Goal: Browse casually

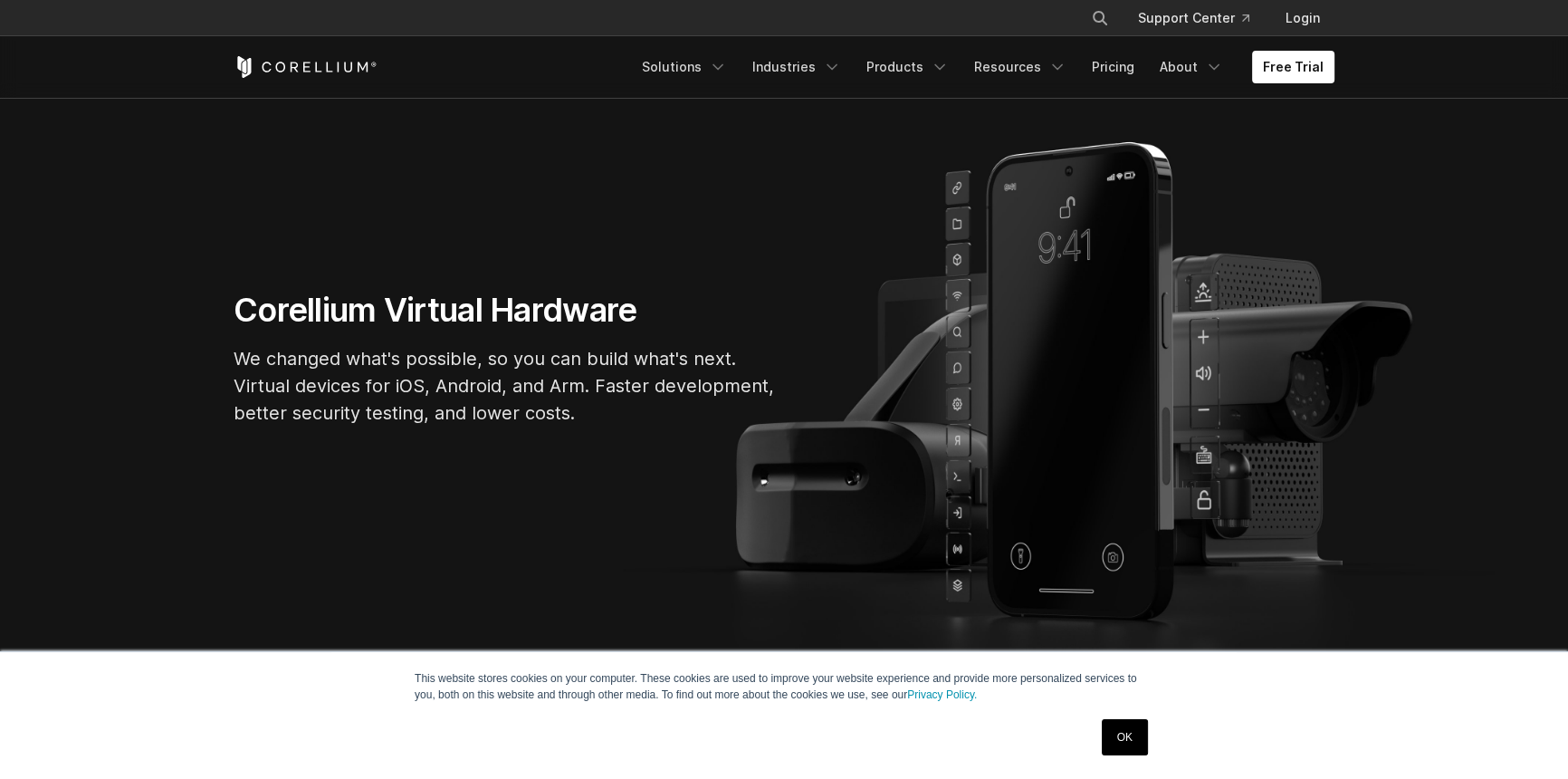
click at [1123, 747] on link "OK" at bounding box center [1125, 737] width 46 height 36
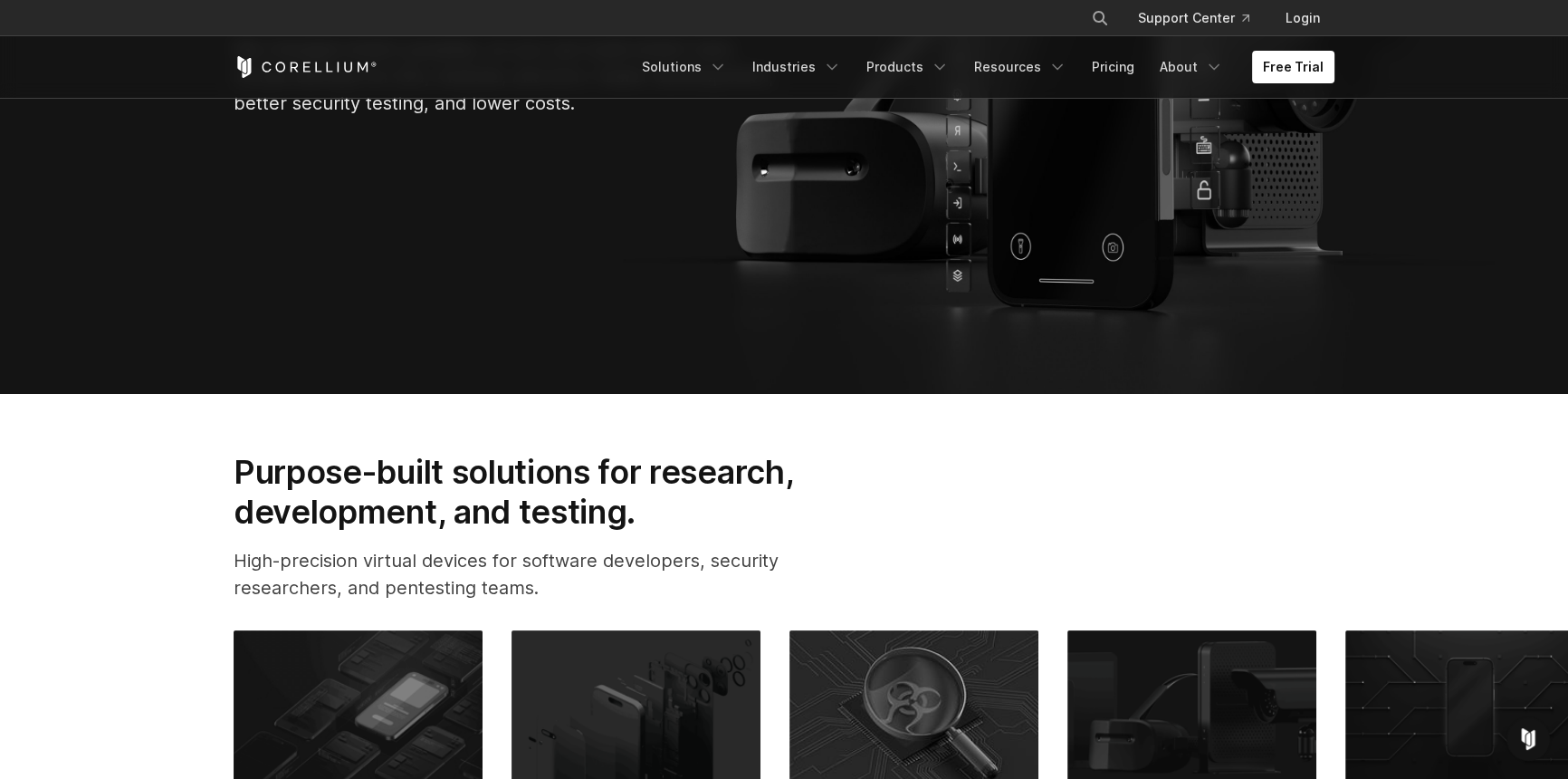
scroll to position [764, 0]
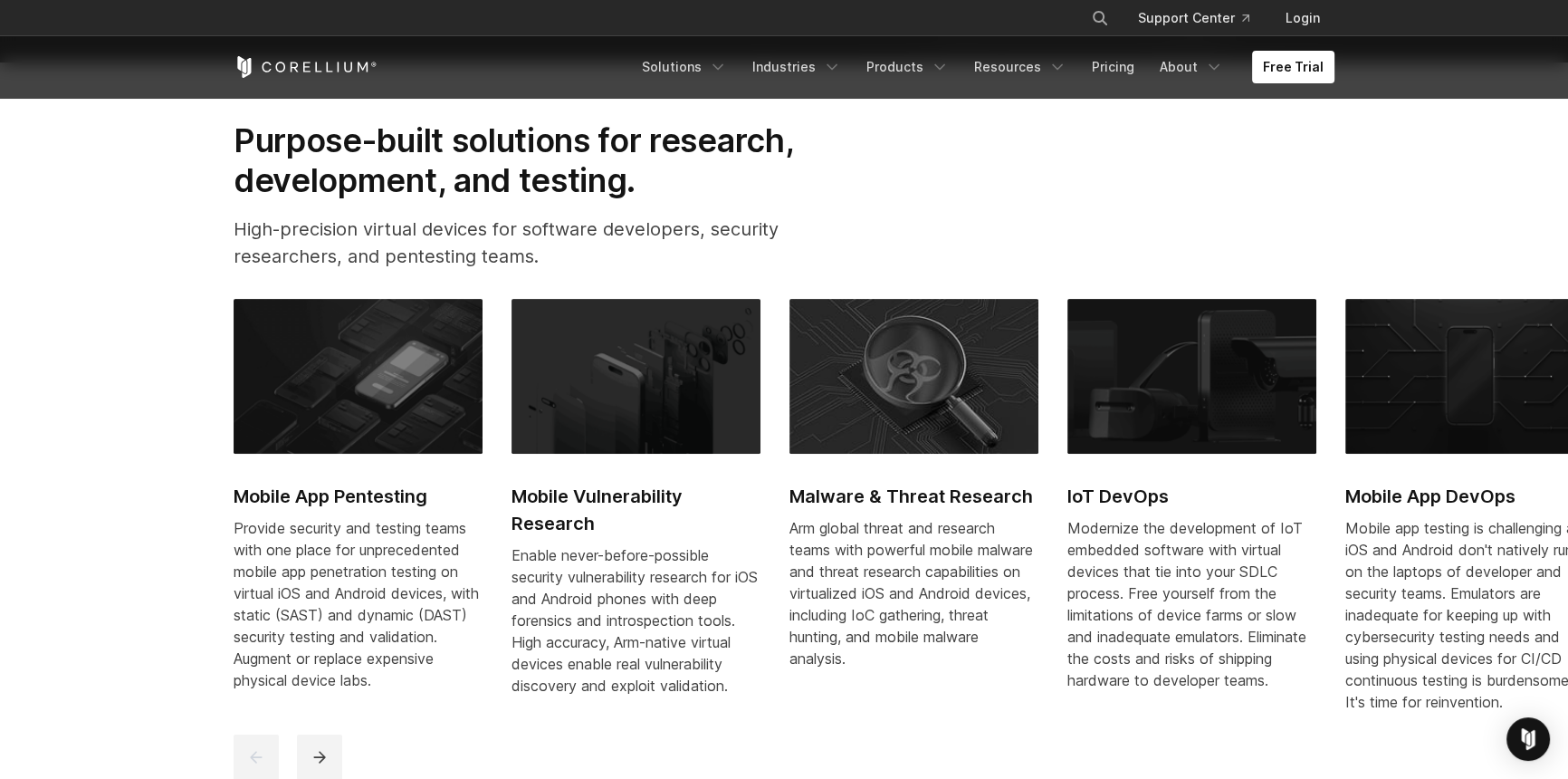
click at [1129, 284] on div "Purpose-built solutions for research, development, and testing. High-precision …" at bounding box center [784, 202] width 1137 height 163
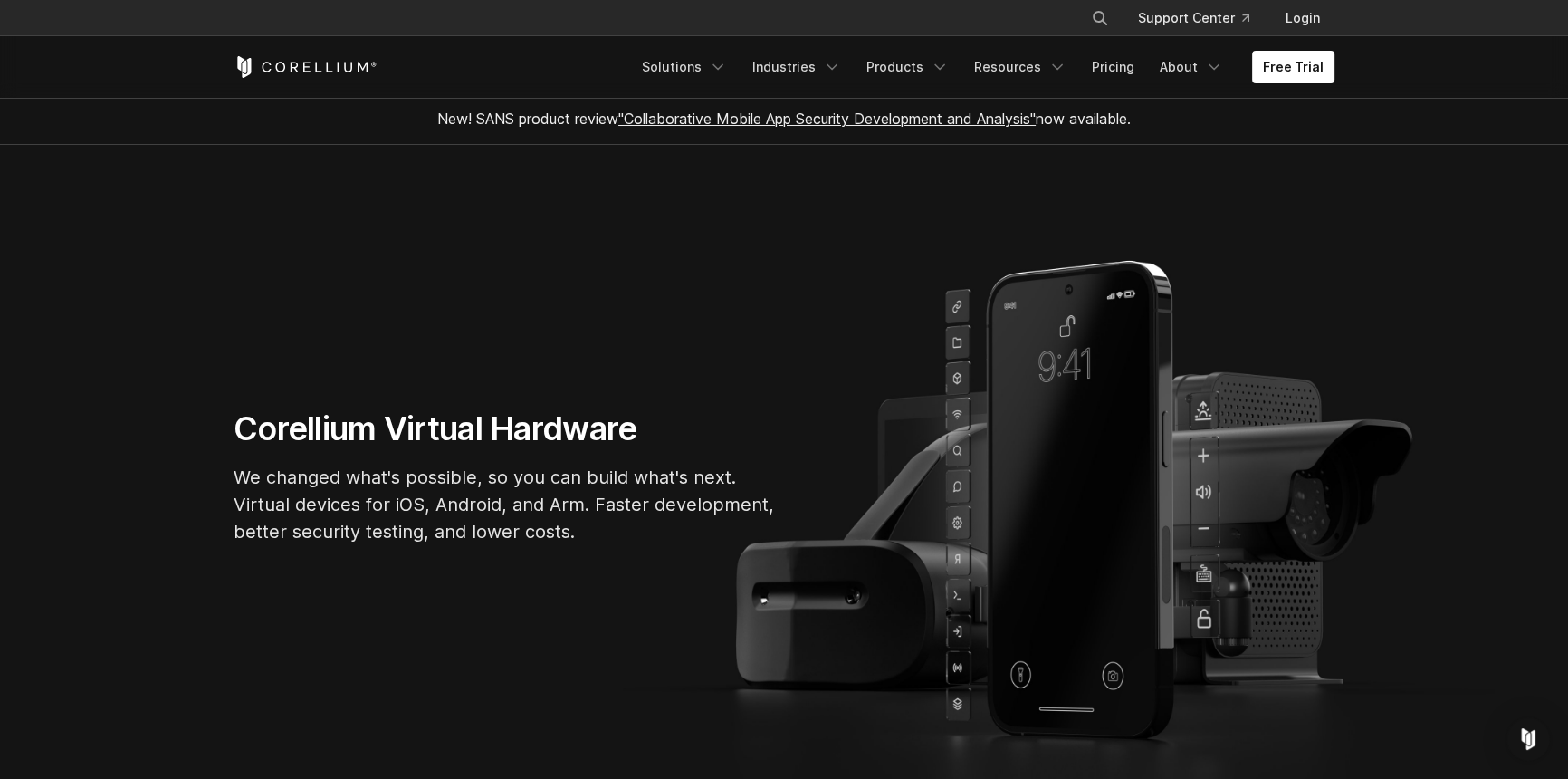
scroll to position [0, 0]
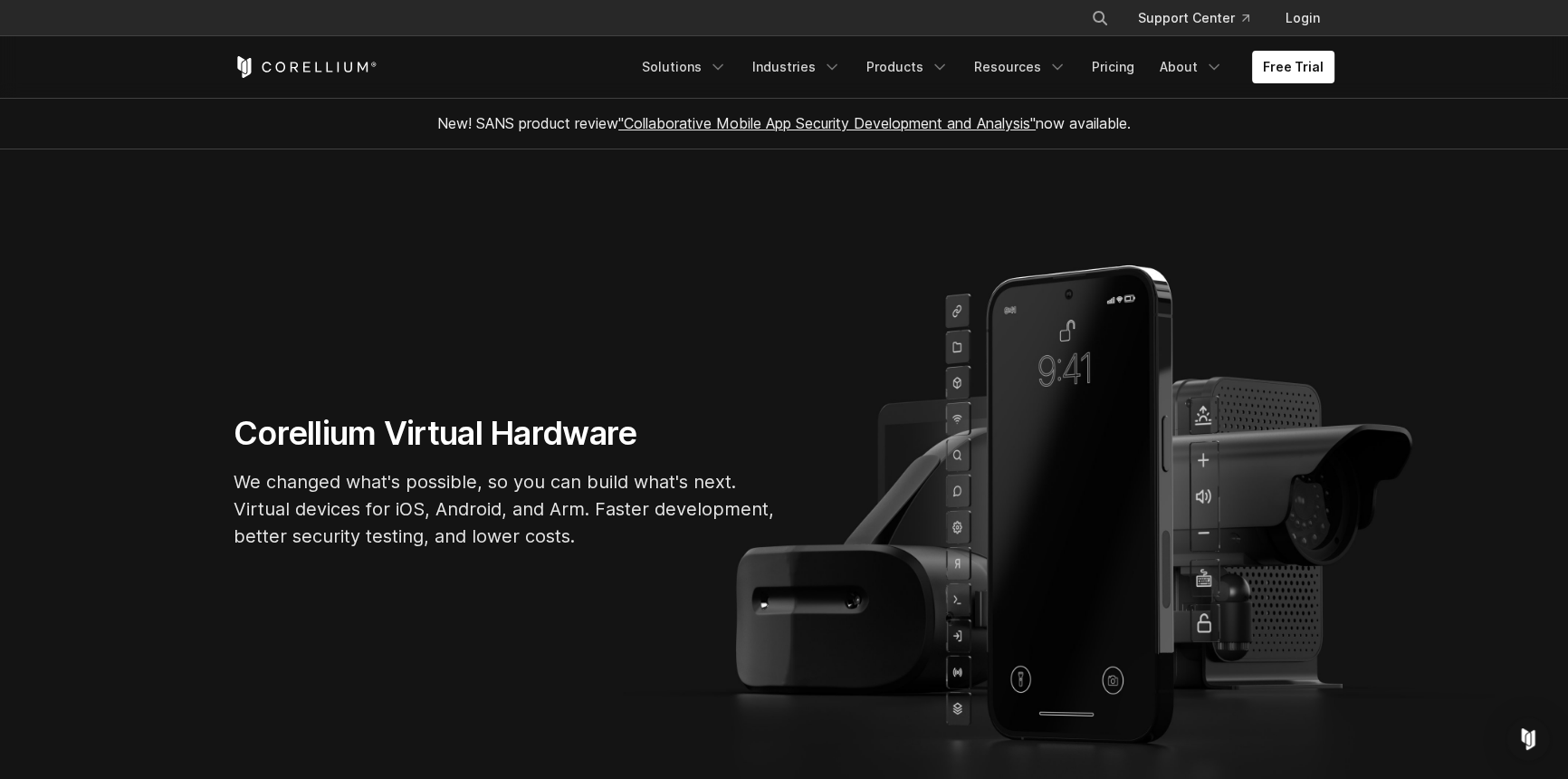
click at [695, 437] on section "Corellium Virtual Hardware We changed what's possible, so you can build what's …" at bounding box center [784, 487] width 1568 height 678
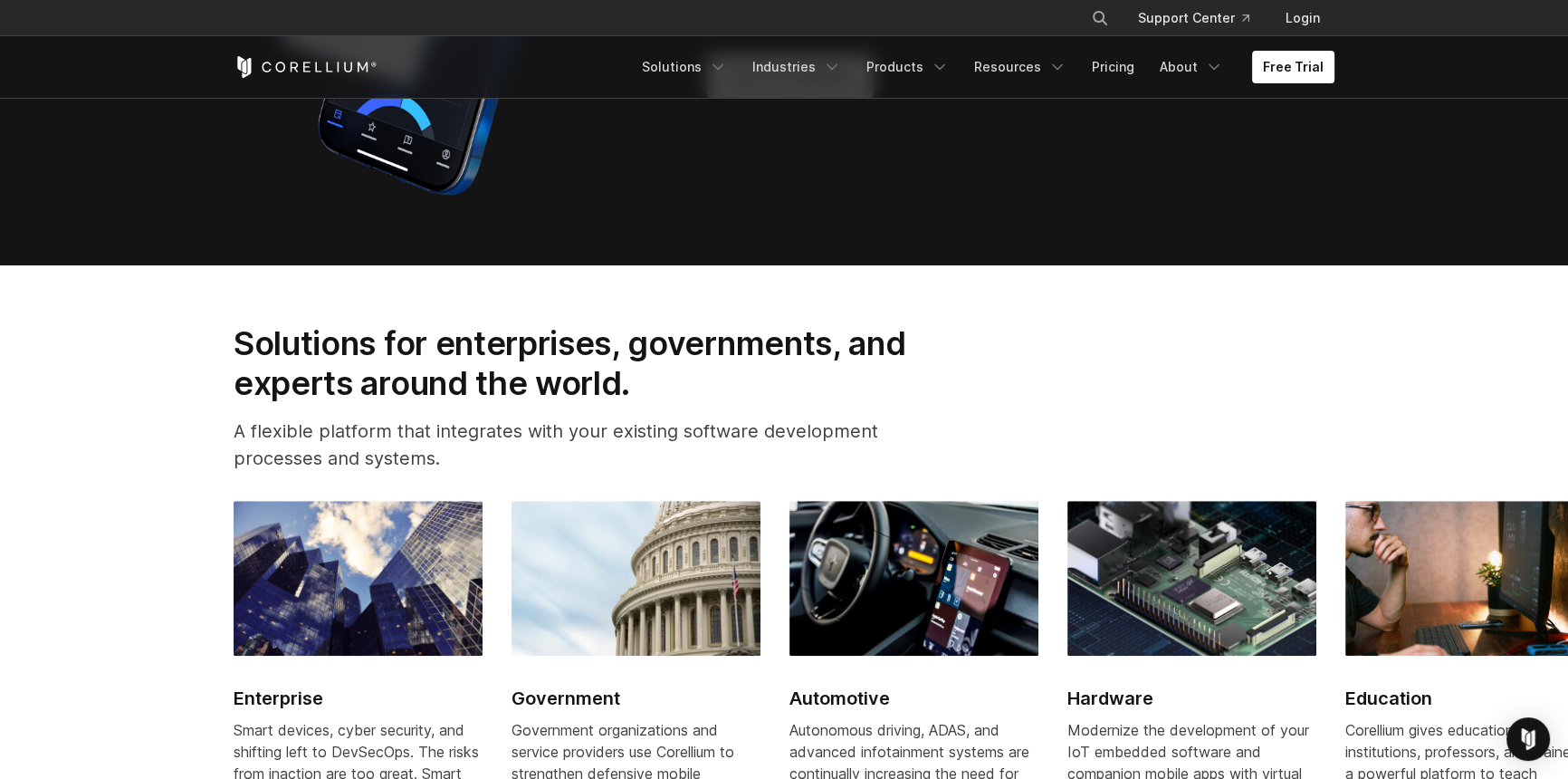
scroll to position [1676, 0]
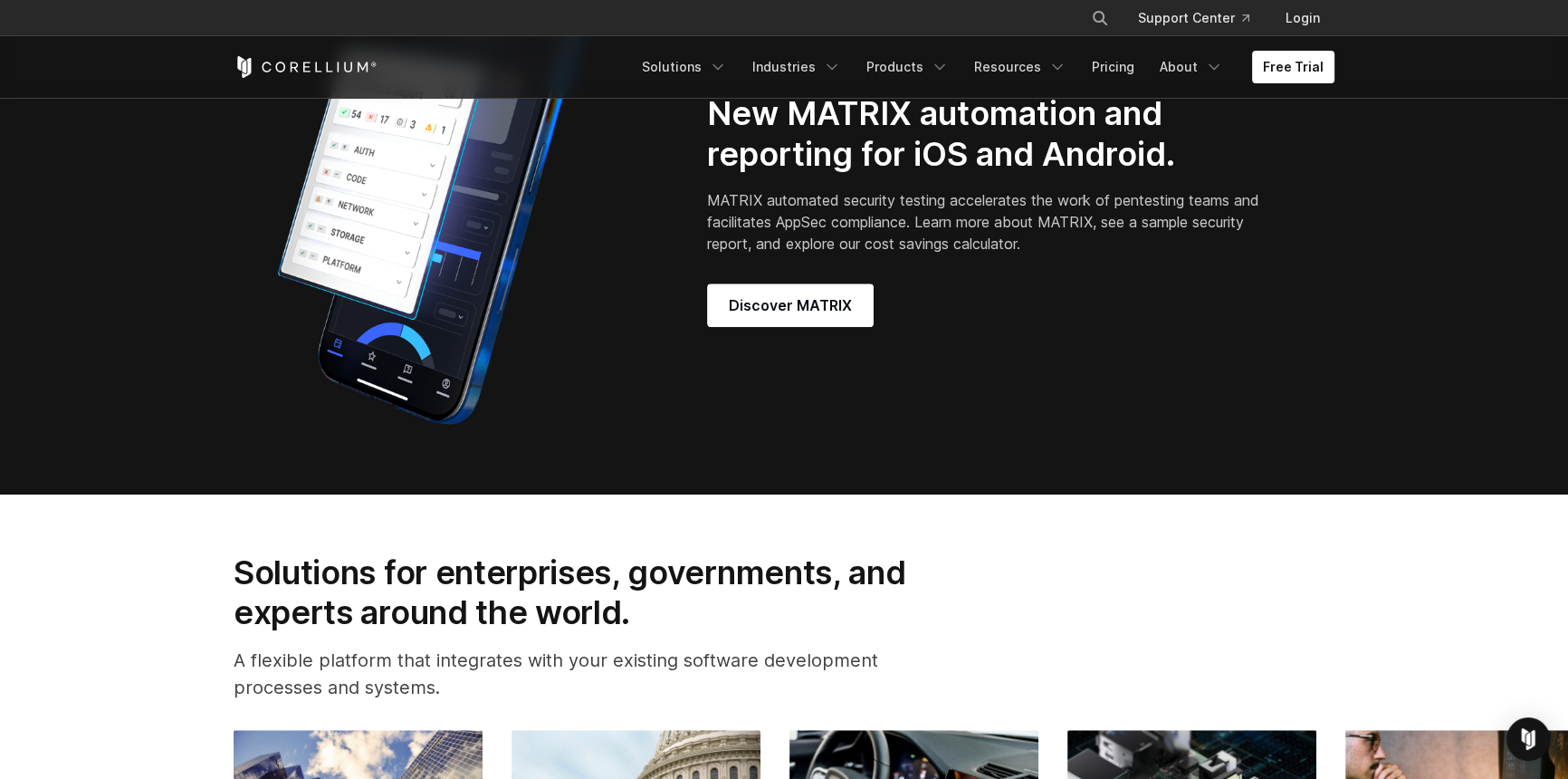
click at [813, 175] on h2 "New MATRIX automation and reporting for iOS and Android." at bounding box center [986, 134] width 558 height 81
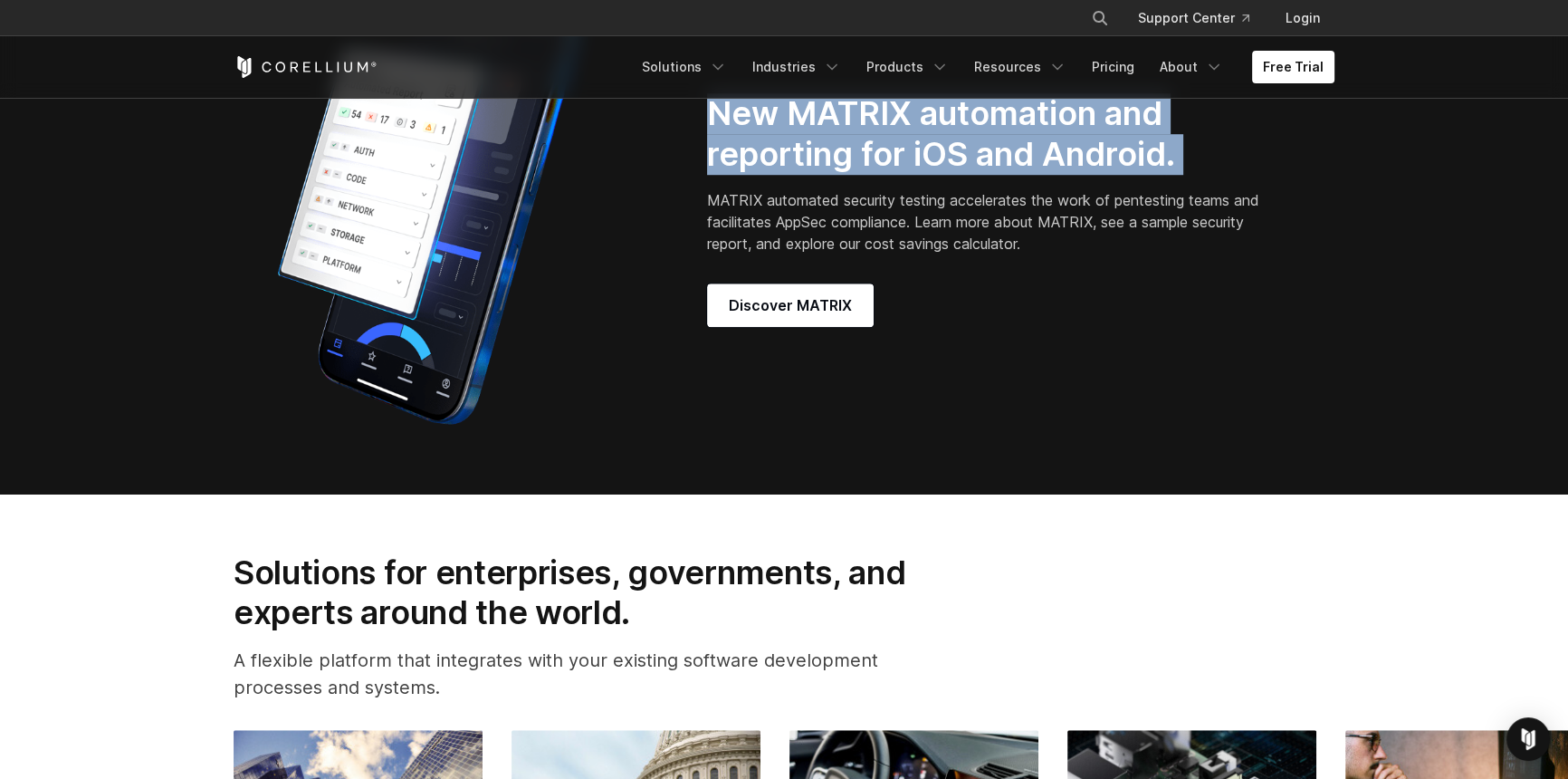
drag, startPoint x: 813, startPoint y: 319, endPoint x: 883, endPoint y: 349, distance: 76.2
click at [827, 175] on h2 "New MATRIX automation and reporting for iOS and Android." at bounding box center [986, 134] width 558 height 81
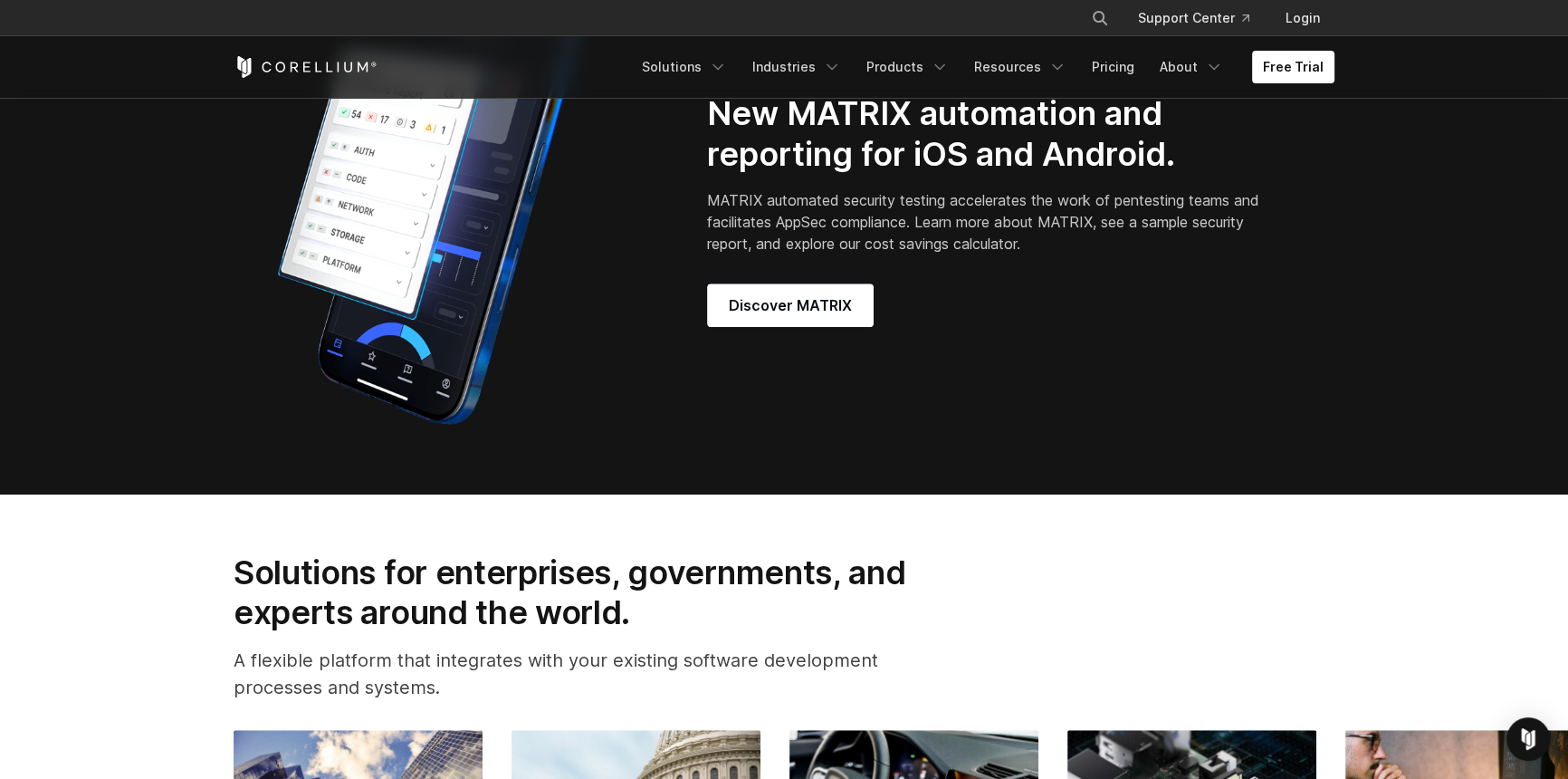
click at [989, 254] on p "MATRIX automated security testing accelerates the work of pentesting teams and …" at bounding box center [986, 222] width 558 height 65
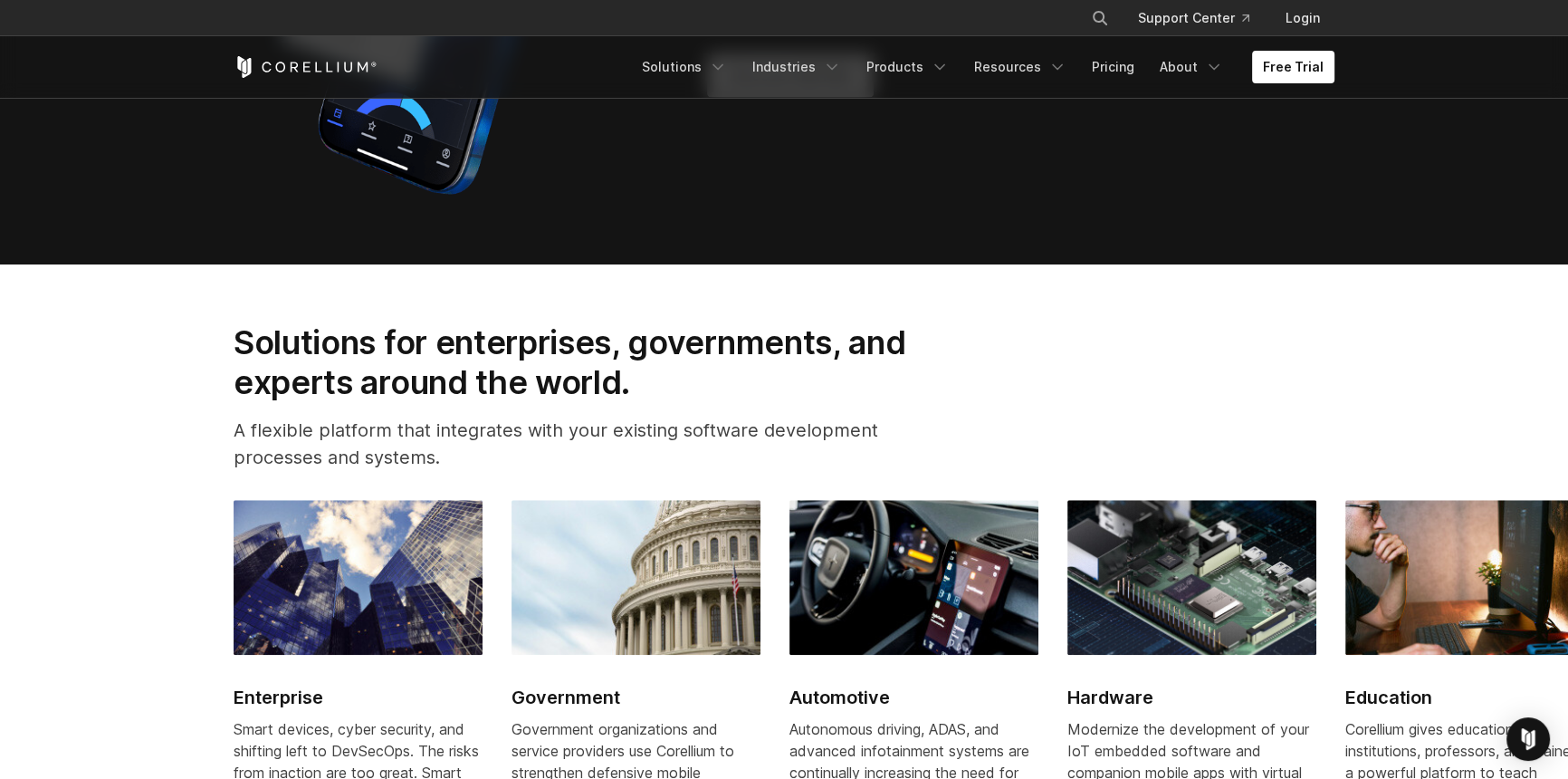
scroll to position [2225, 0]
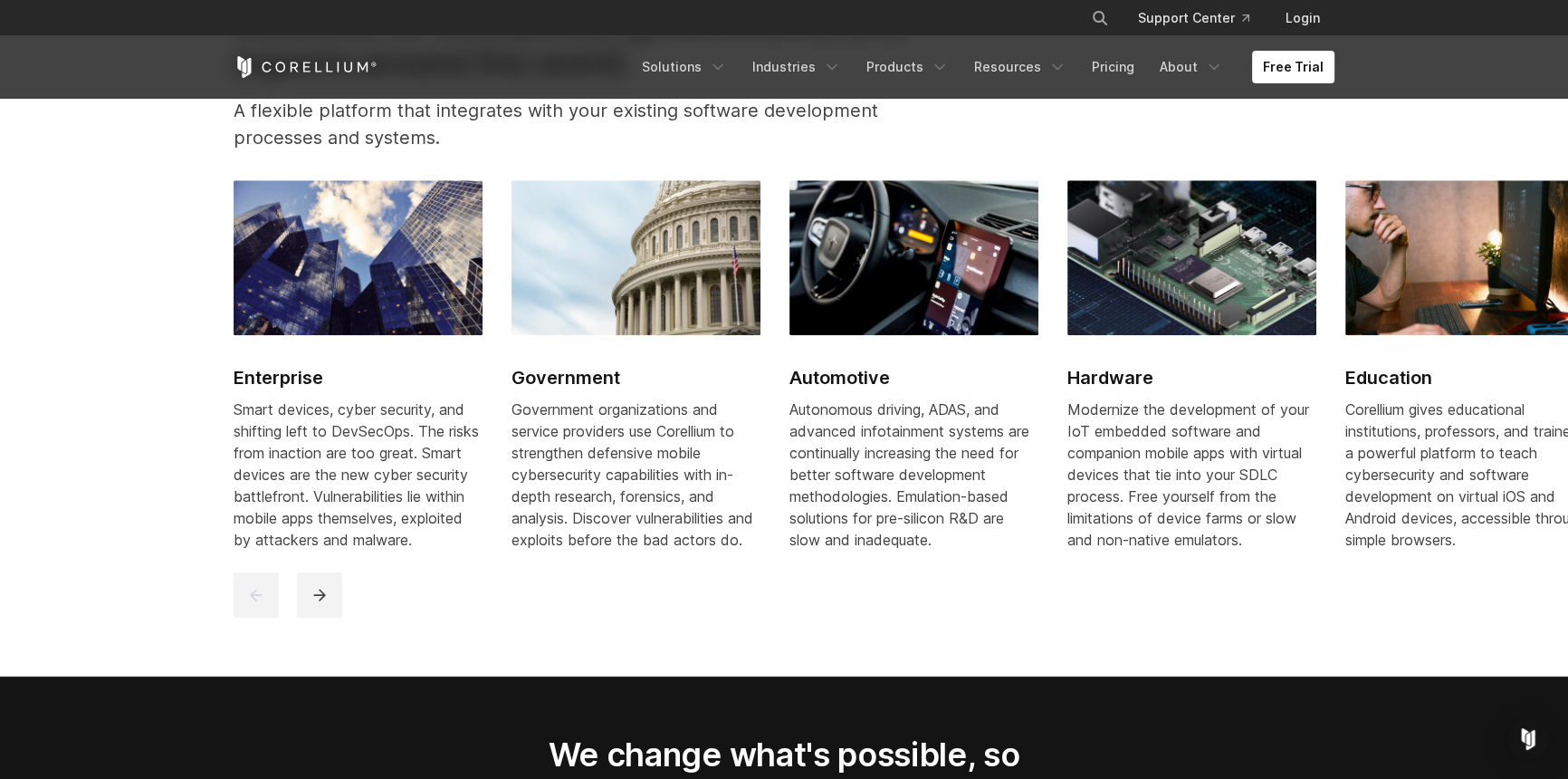
click at [1292, 166] on div "Solutions for enterprises, governments, and experts around the world. A flexibl…" at bounding box center [784, 84] width 1137 height 163
click at [889, 151] on p "A flexible platform that integrates with your existing software development pro…" at bounding box center [593, 123] width 721 height 54
